Goal: Complete application form: Complete application form

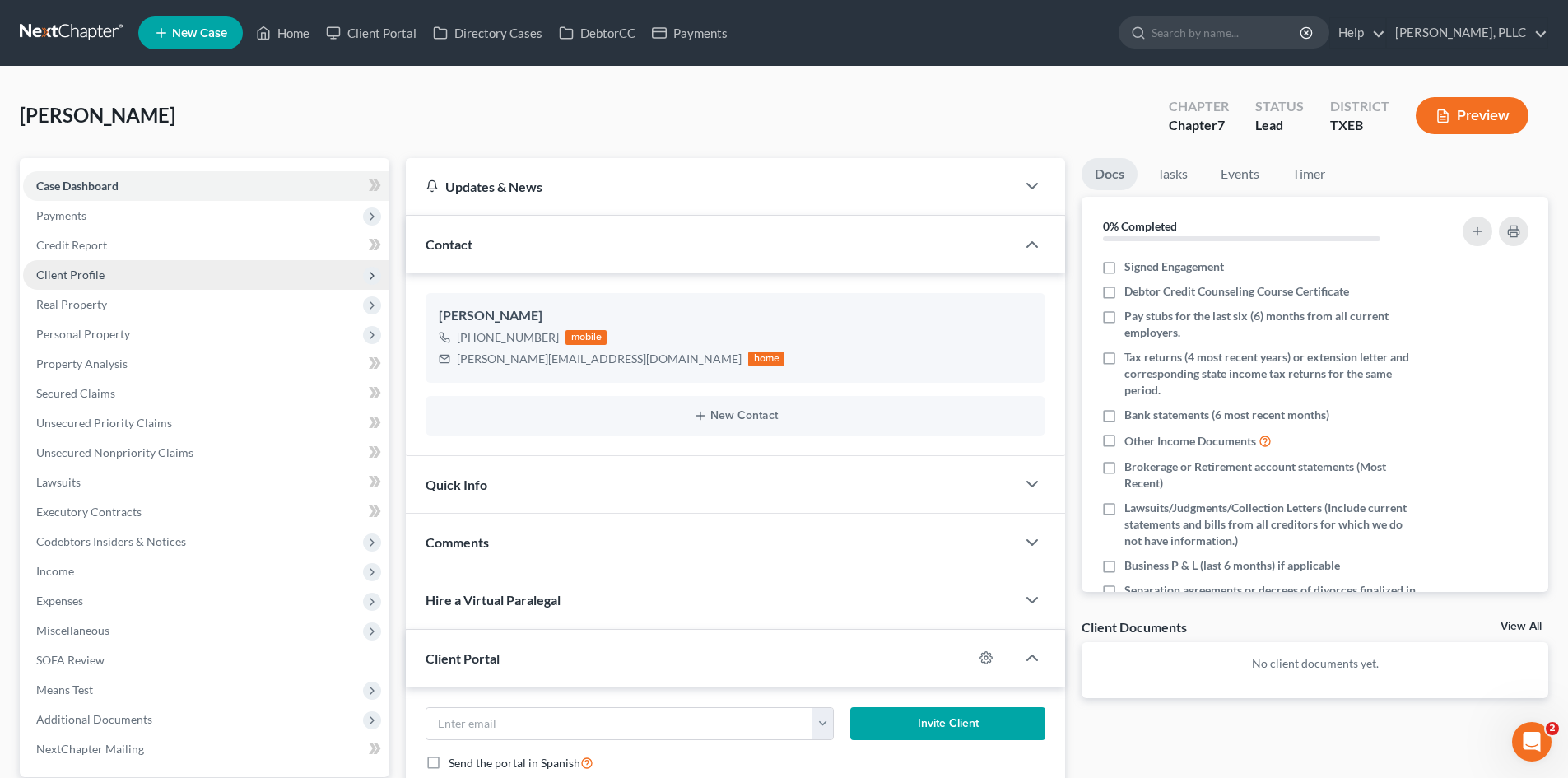
click at [73, 280] on span "Client Profile" at bounding box center [70, 274] width 69 height 14
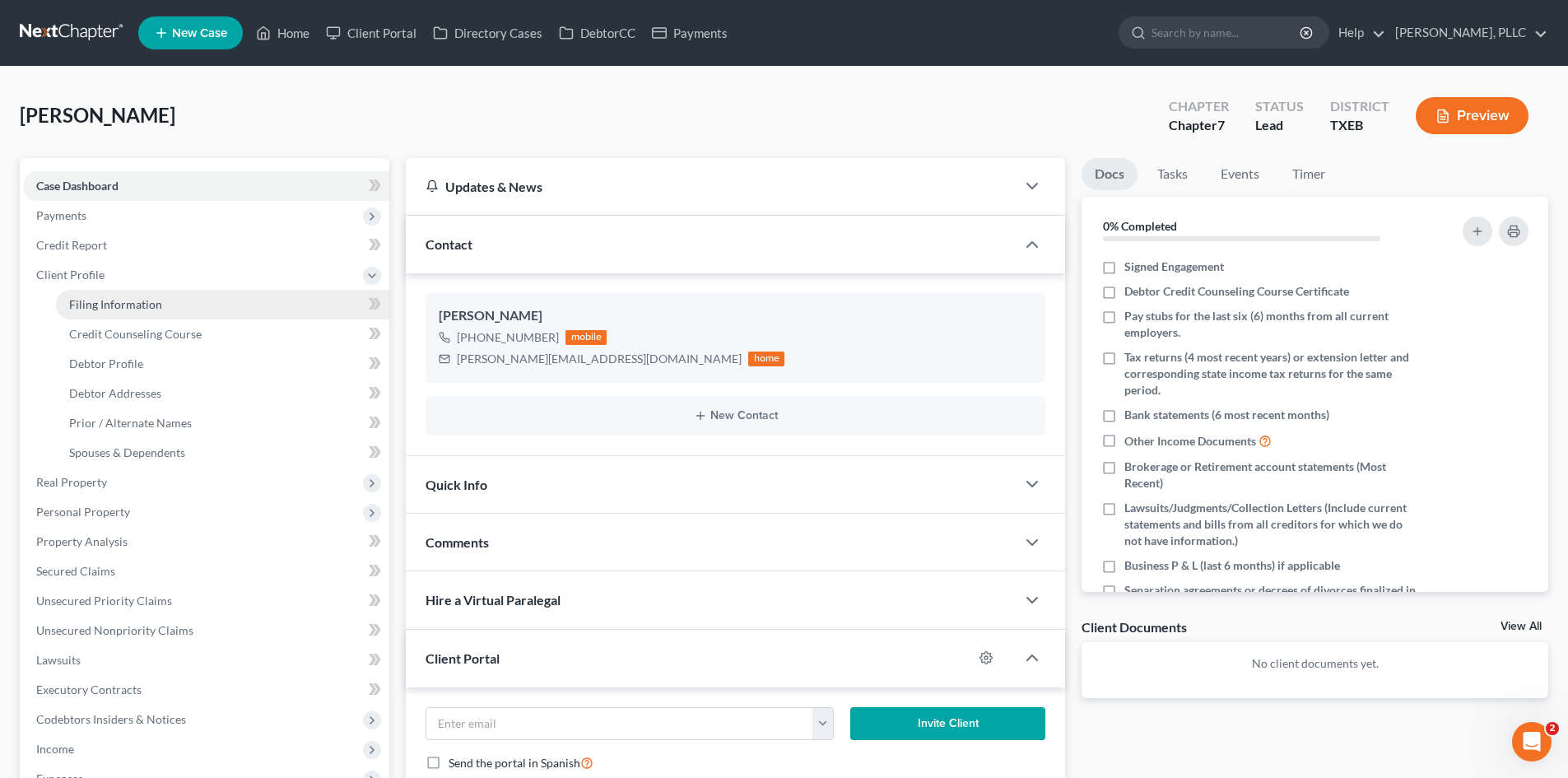
click at [105, 300] on span "Filing Information" at bounding box center [116, 305] width 93 height 14
select select "1"
select select "0"
select select "77"
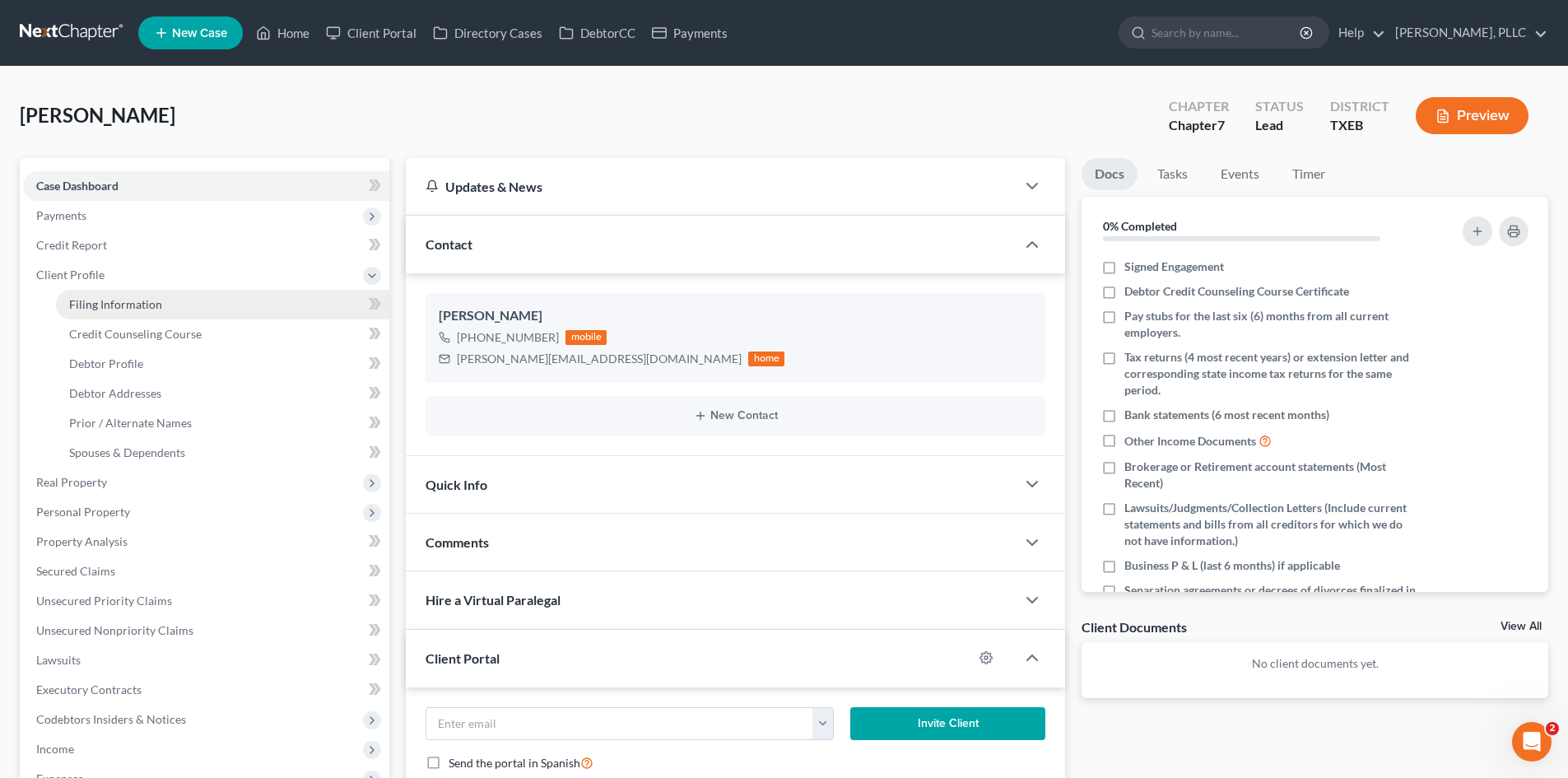
select select "0"
select select "45"
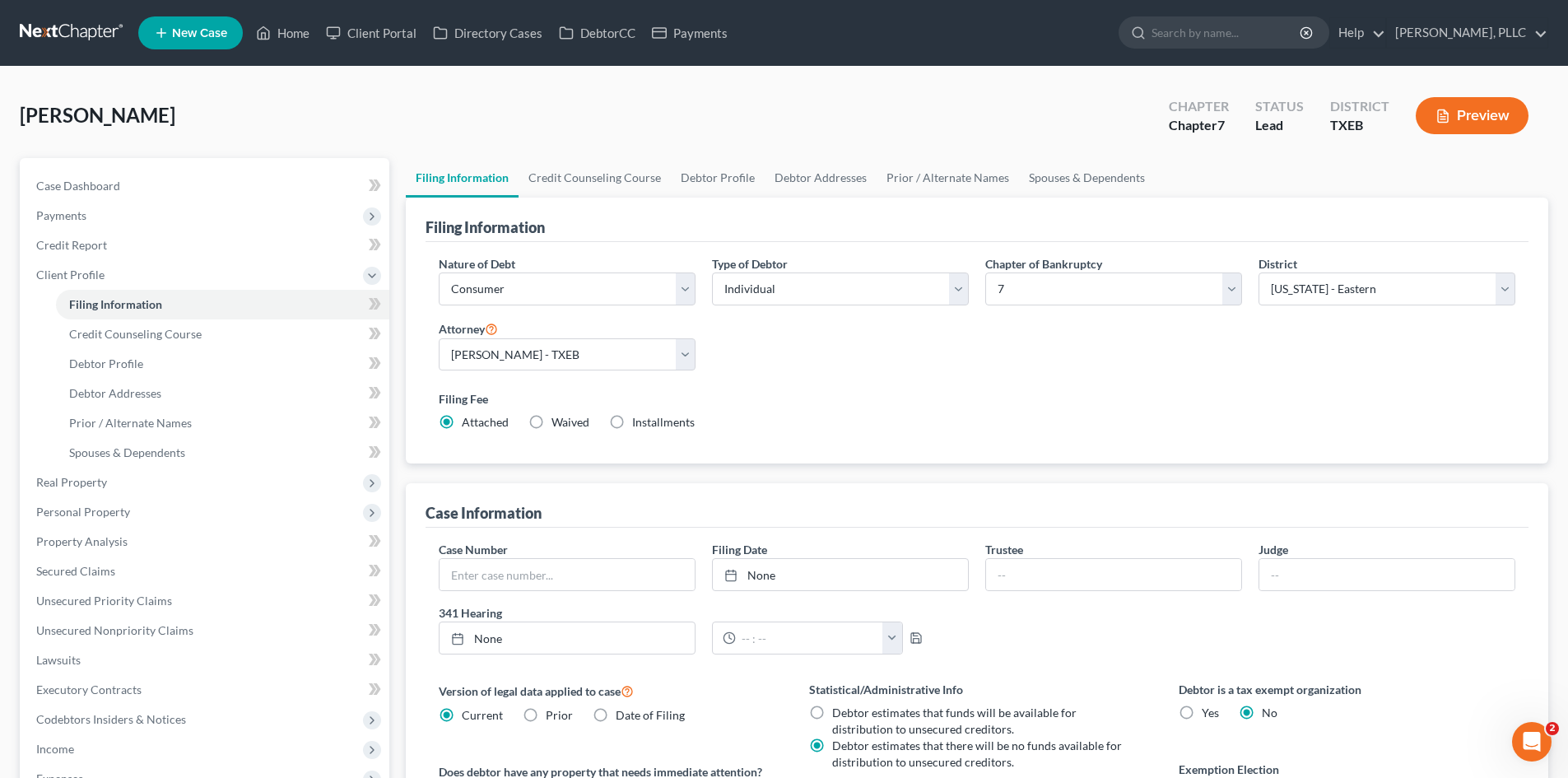
click at [808, 410] on div "Filing Fee Attached Waived Waived Installments Installments" at bounding box center [977, 410] width 1077 height 40
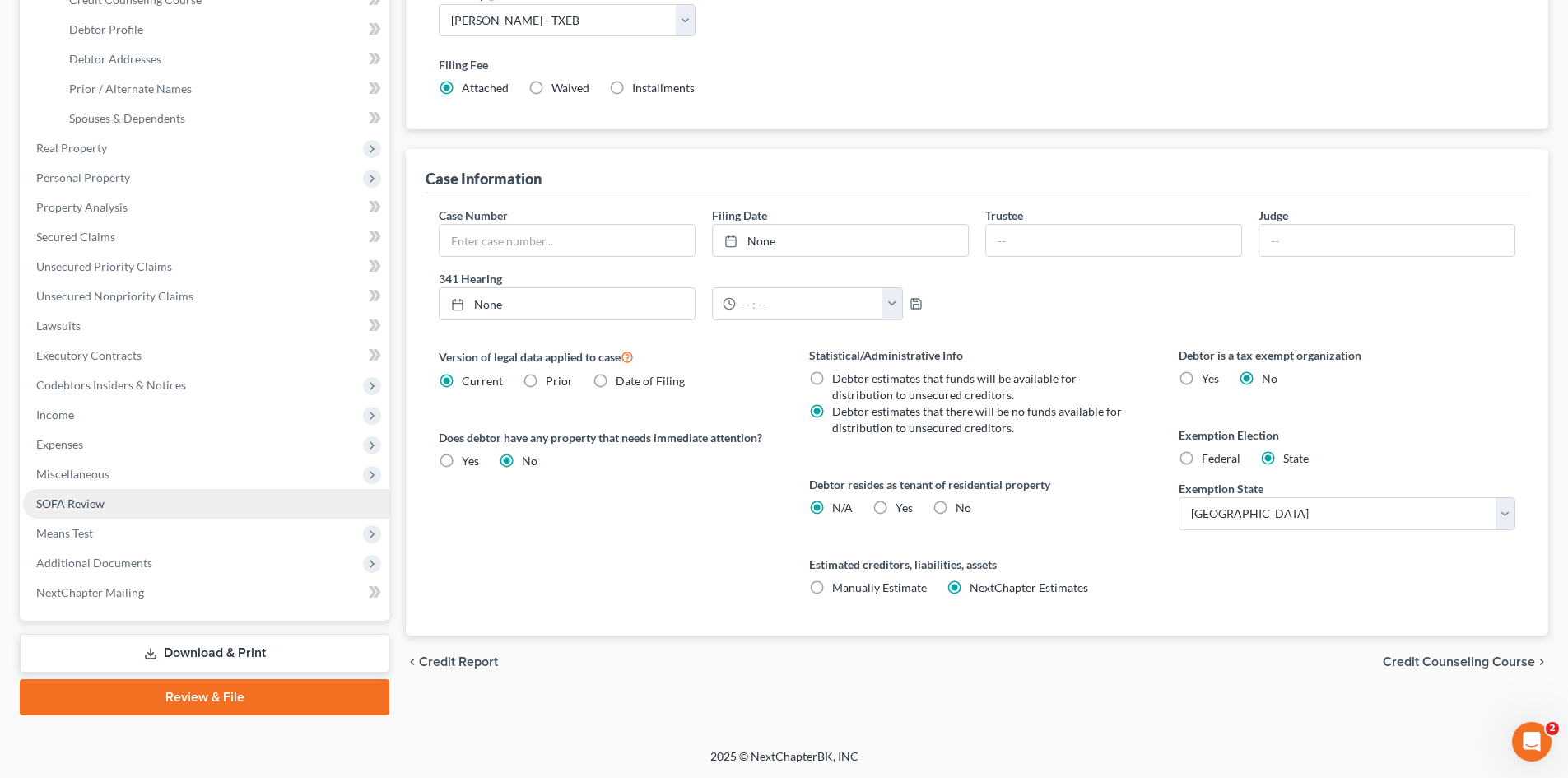
click at [40, 501] on span "SOFA Review" at bounding box center [70, 504] width 69 height 14
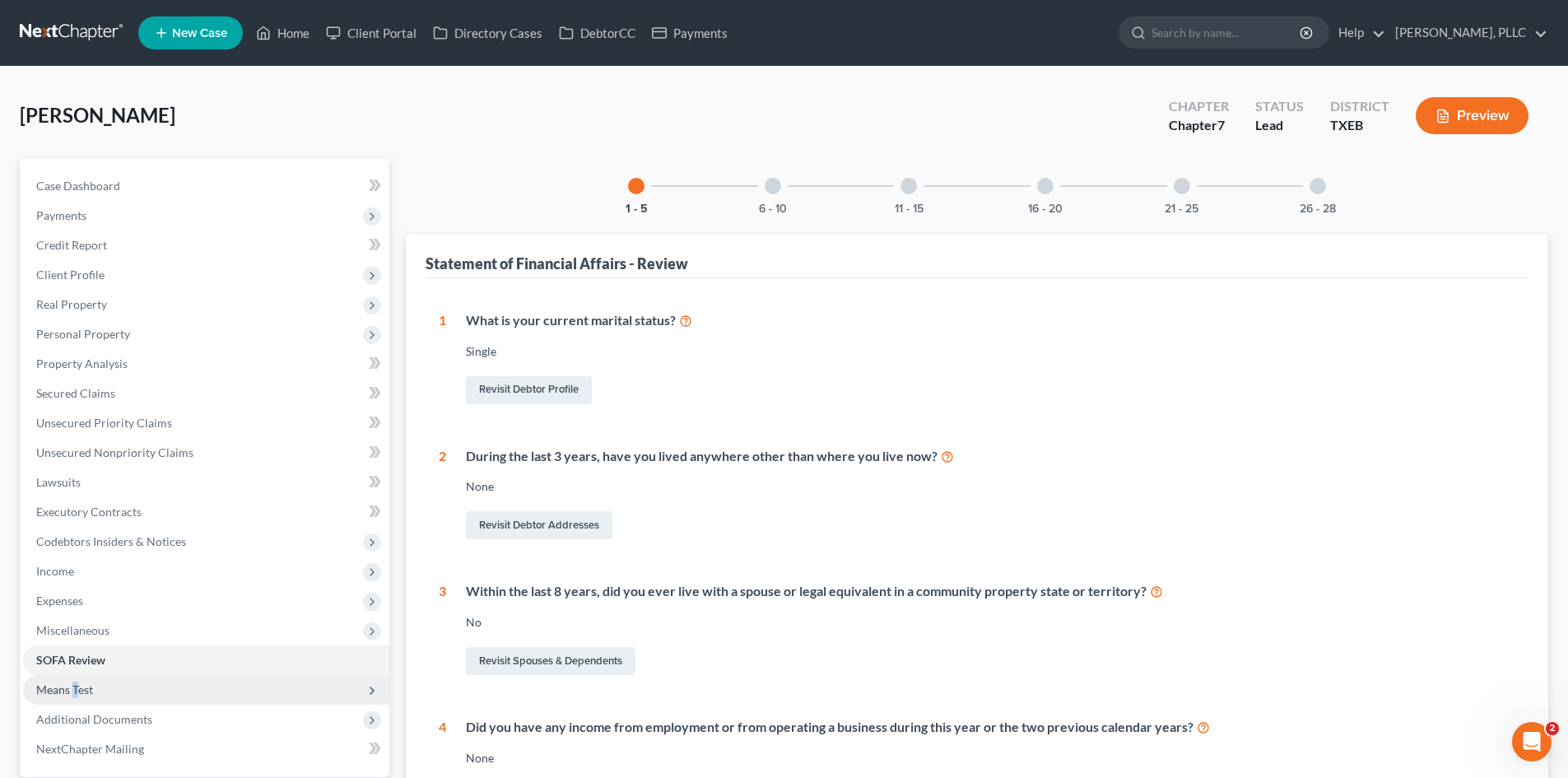
click at [75, 693] on span "Means Test" at bounding box center [64, 690] width 57 height 14
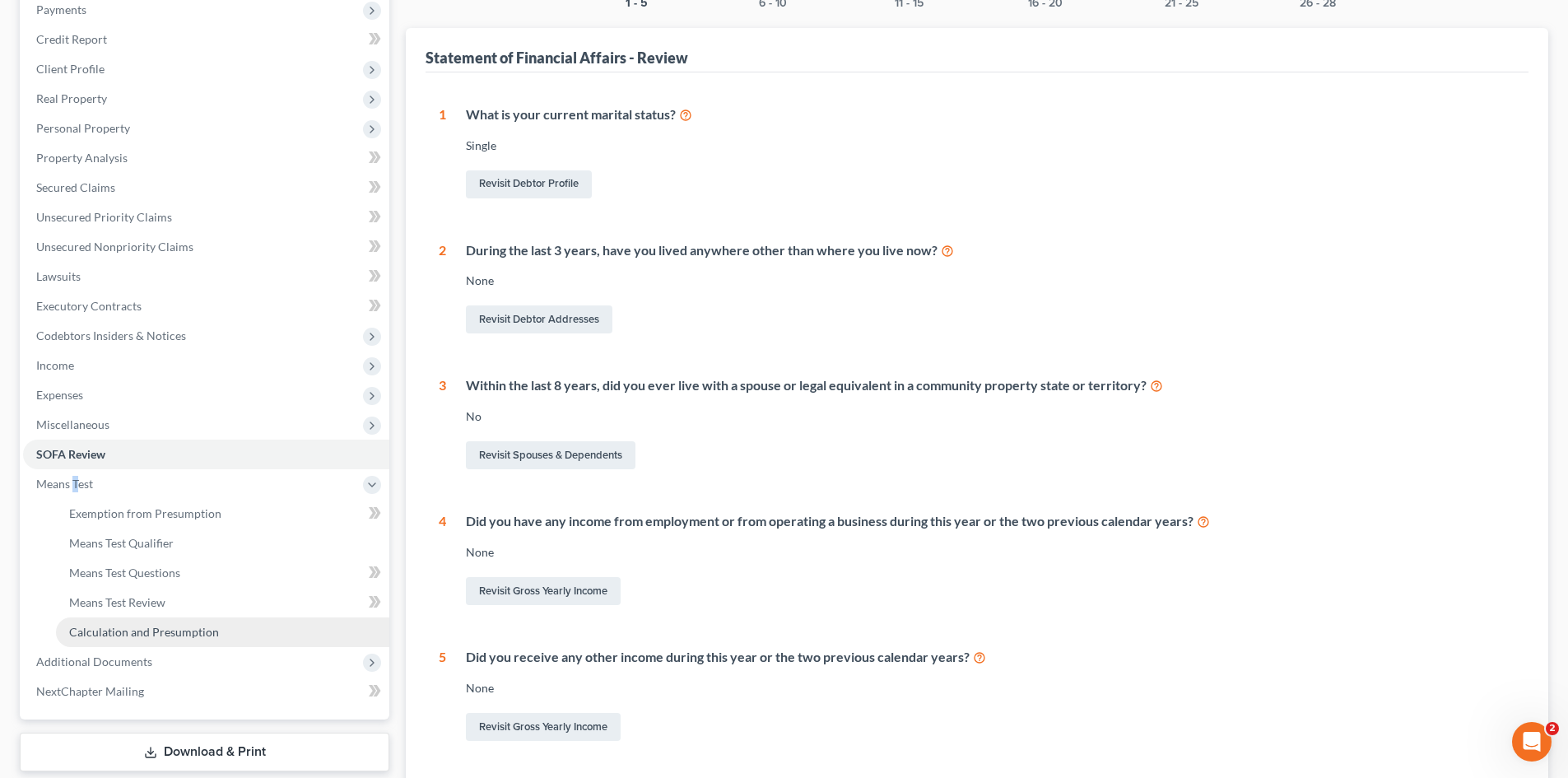
scroll to position [247, 0]
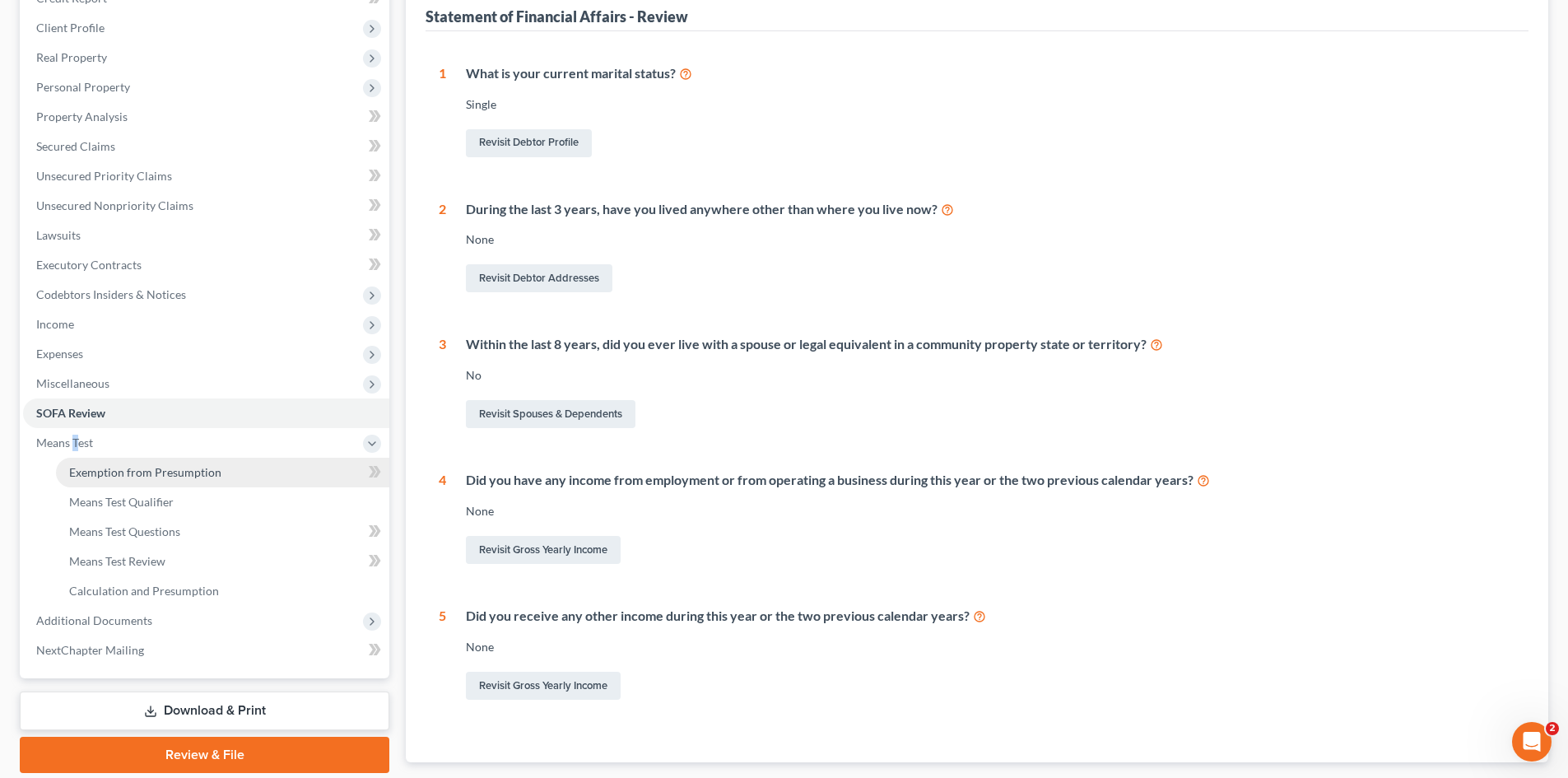
click at [134, 467] on span "Exemption from Presumption" at bounding box center [146, 473] width 153 height 14
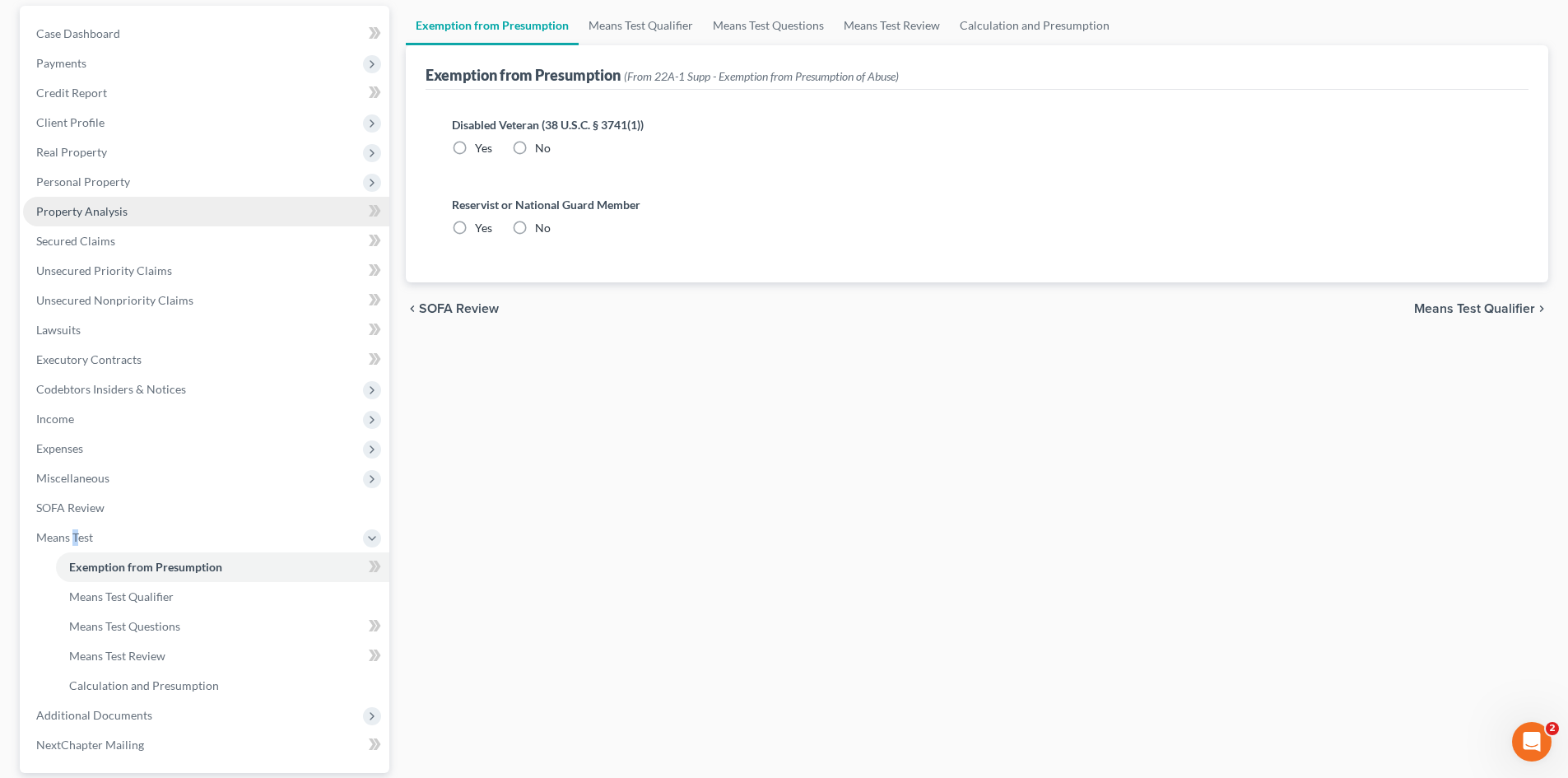
scroll to position [165, 0]
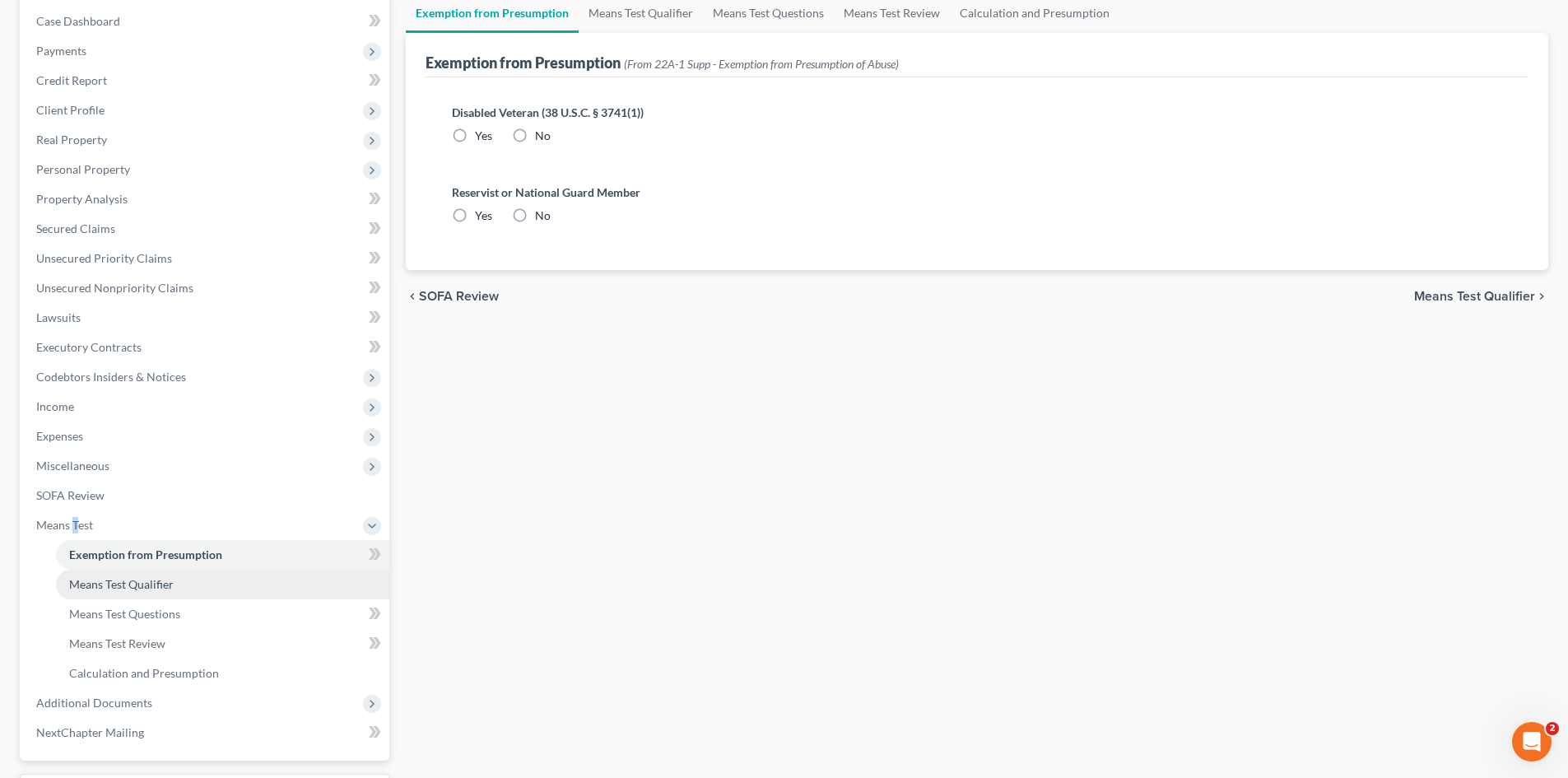
click at [147, 578] on span "Means Test Qualifier" at bounding box center [122, 584] width 105 height 14
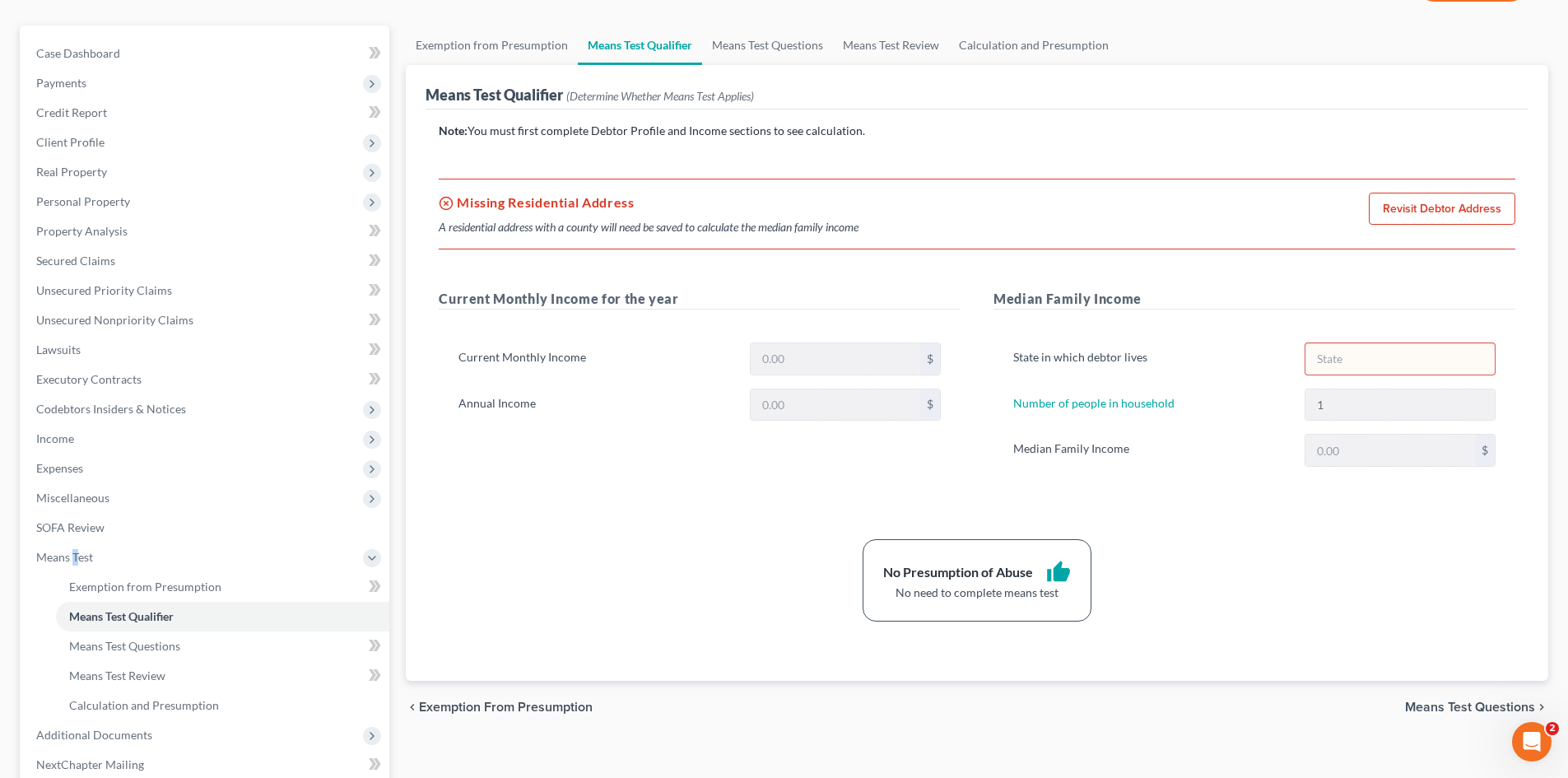
scroll to position [165, 0]
